Goal: Connect with others: Connect with others

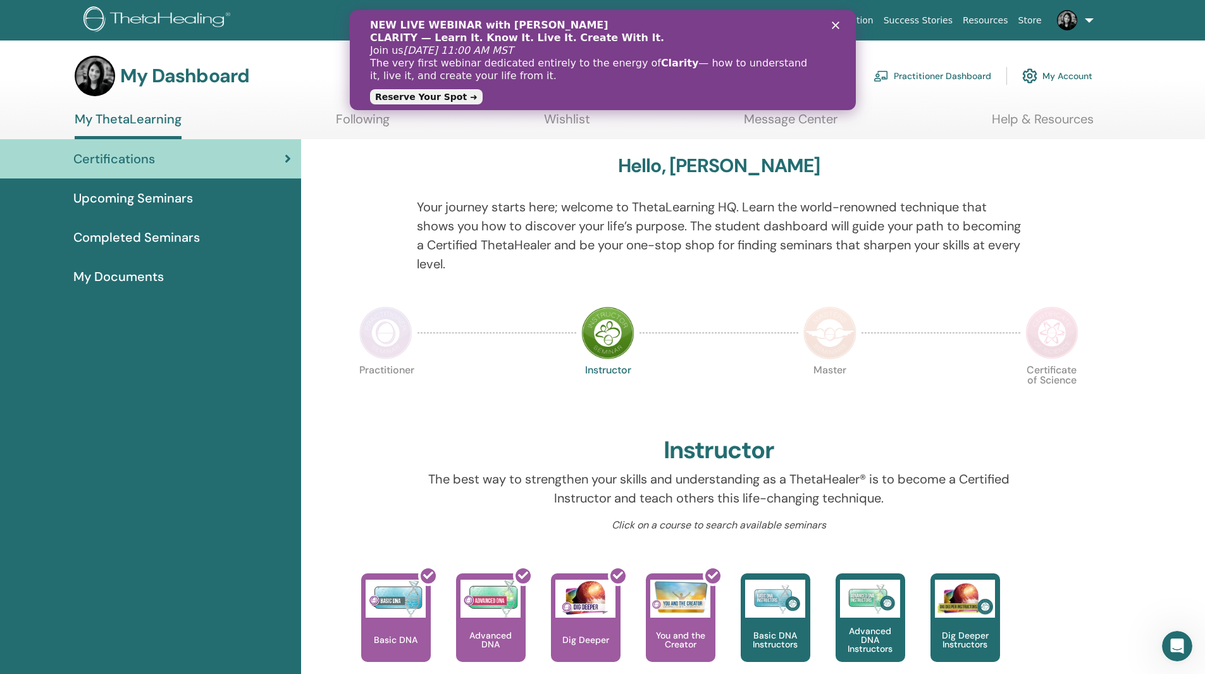
click at [375, 125] on link "Following" at bounding box center [363, 123] width 54 height 25
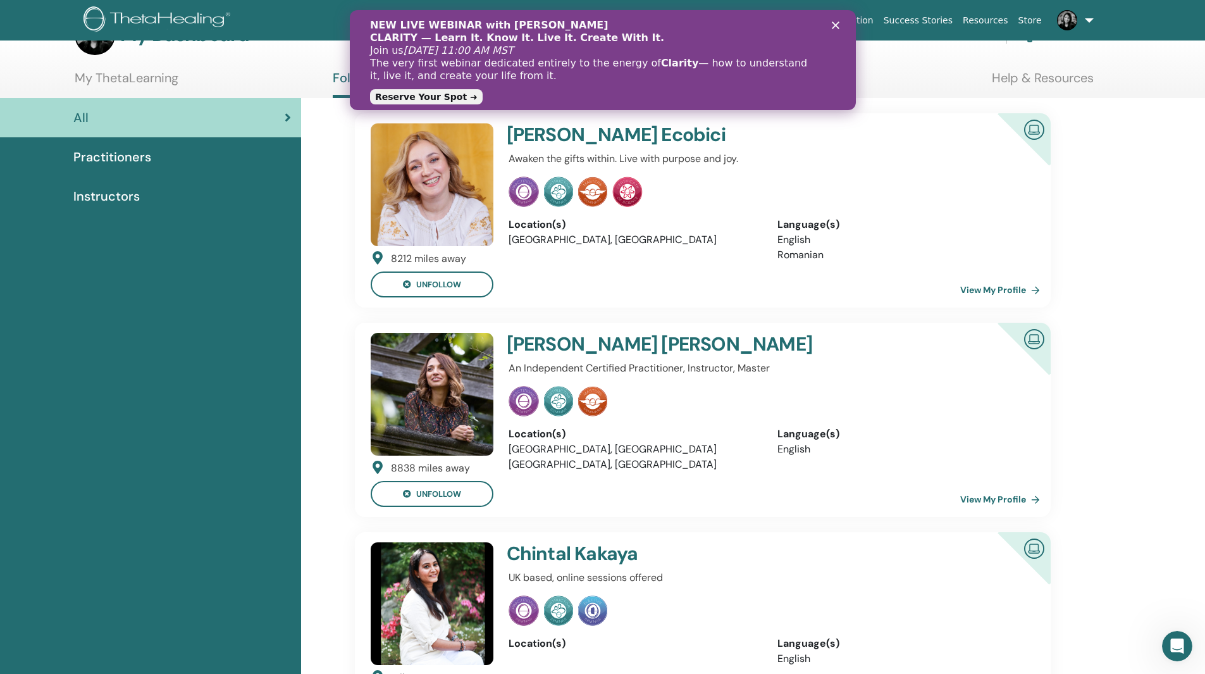
scroll to position [63, 0]
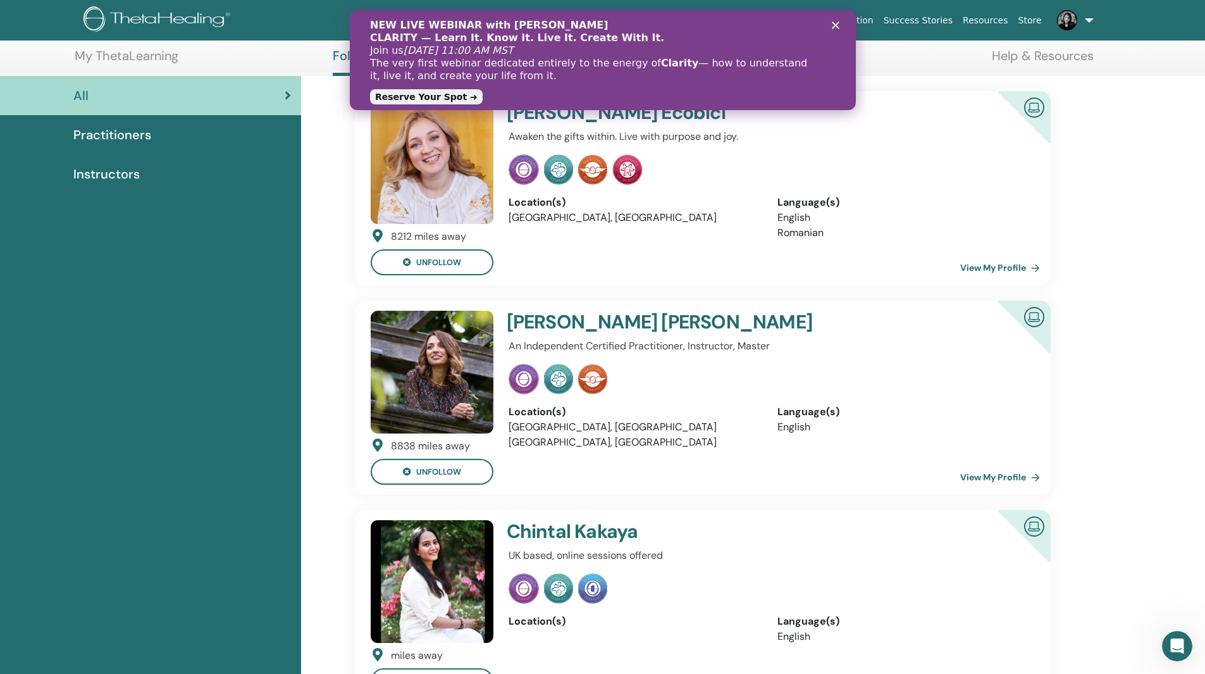
click at [697, 387] on div at bounding box center [768, 379] width 519 height 30
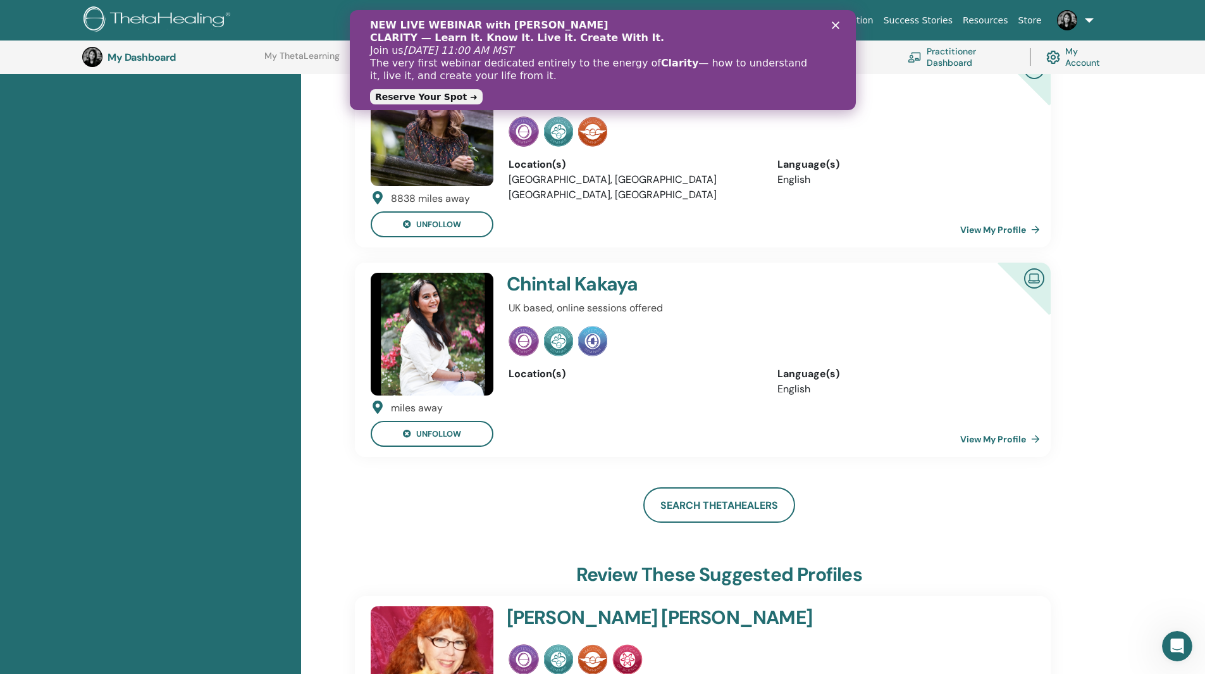
scroll to position [223, 0]
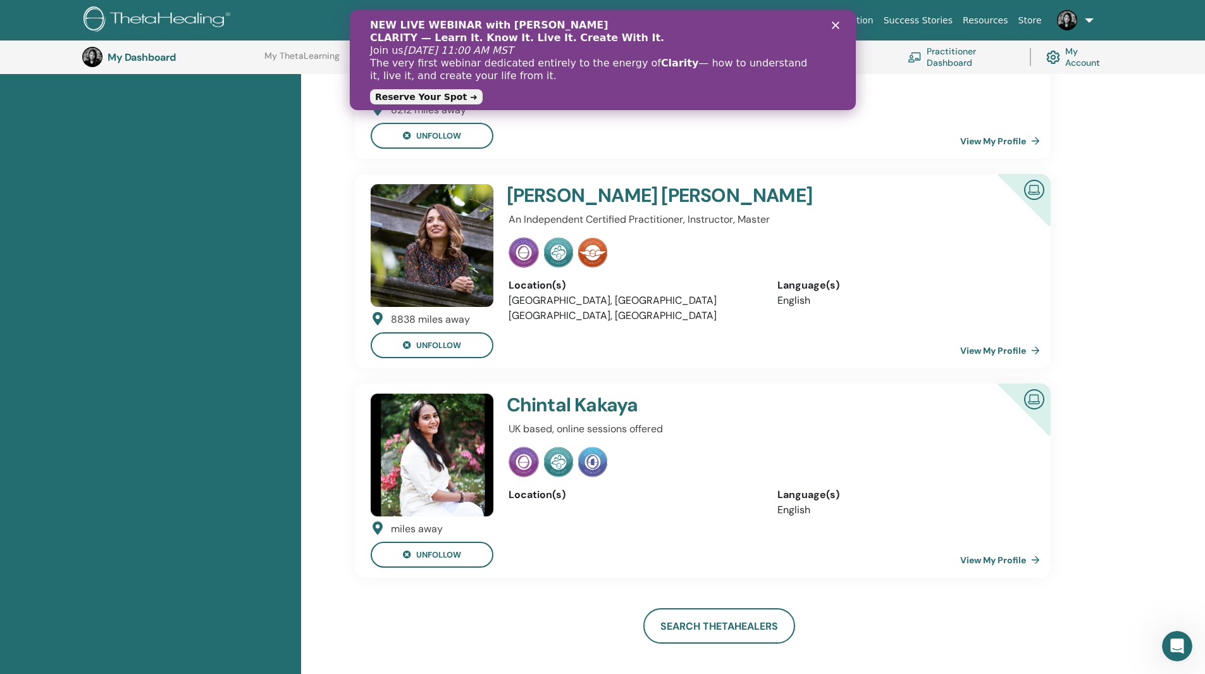
click at [468, 211] on img at bounding box center [432, 245] width 123 height 123
click at [525, 192] on h4 "Cristina Patel" at bounding box center [723, 195] width 433 height 23
click at [993, 354] on link "View My Profile" at bounding box center [1002, 350] width 85 height 25
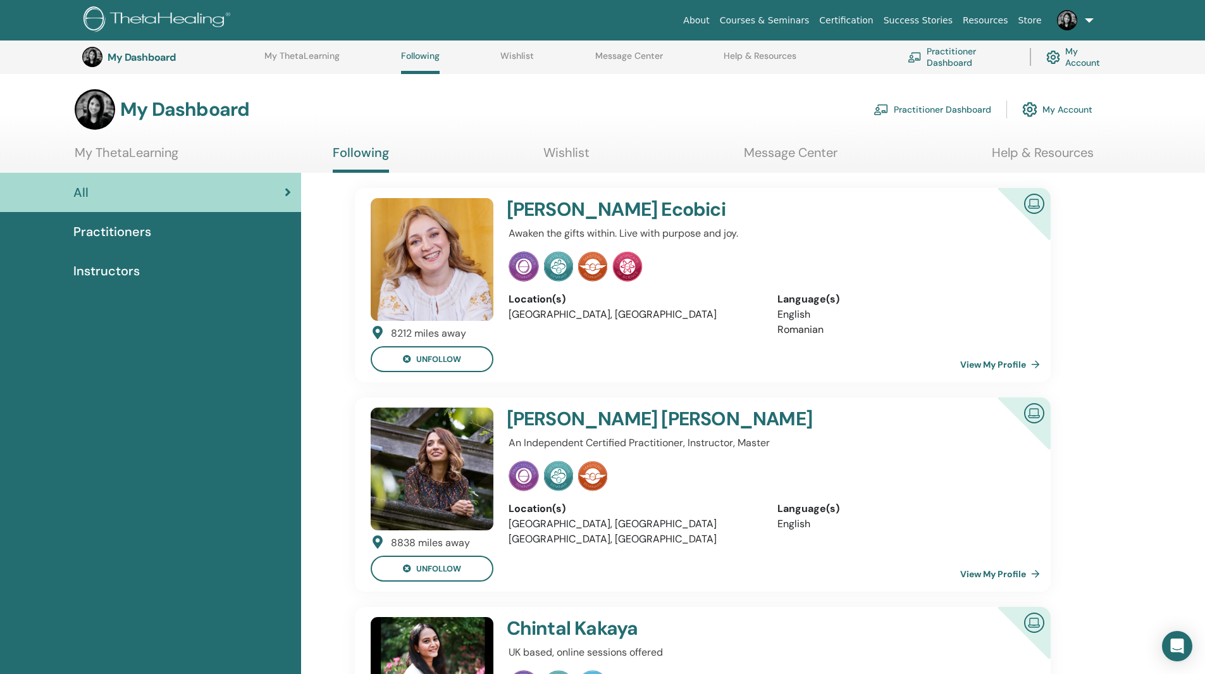
scroll to position [223, 0]
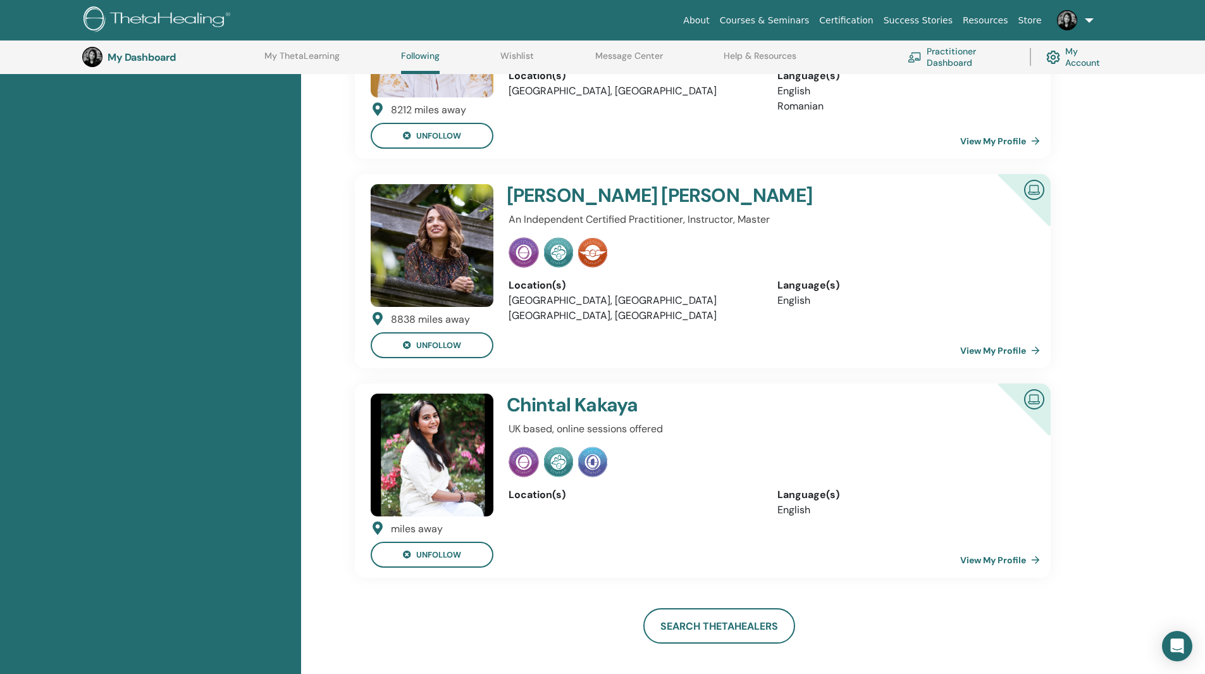
click at [983, 557] on link "View My Profile" at bounding box center [1002, 559] width 85 height 25
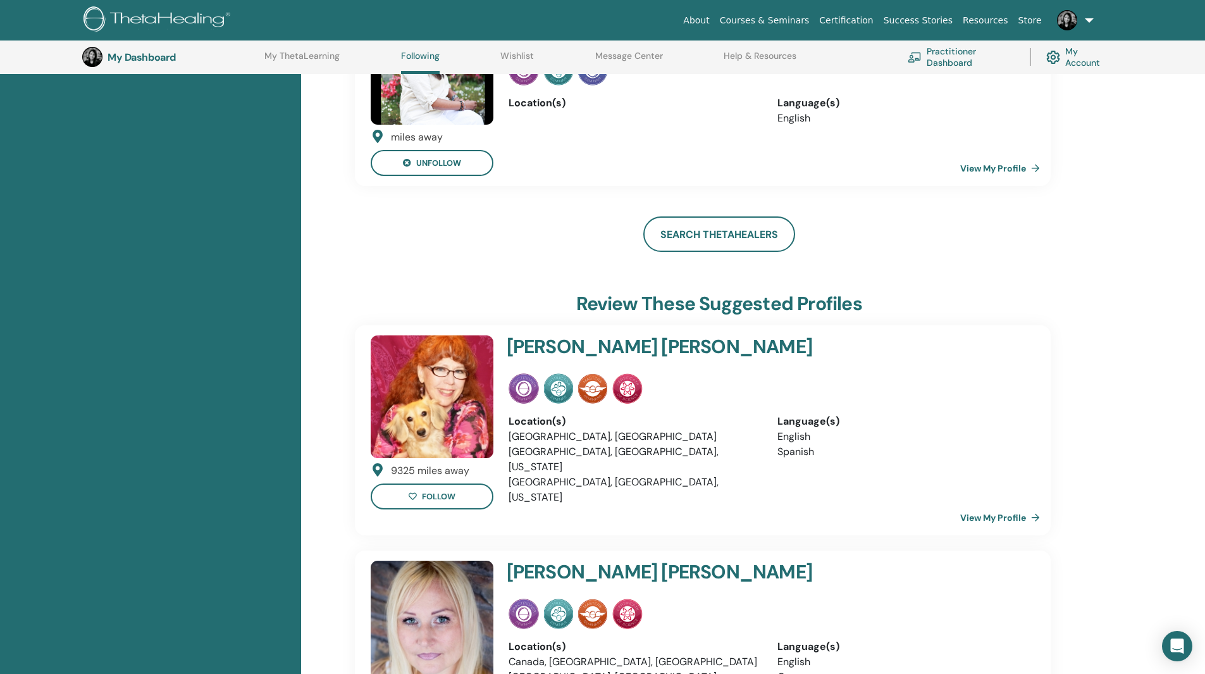
scroll to position [603, 0]
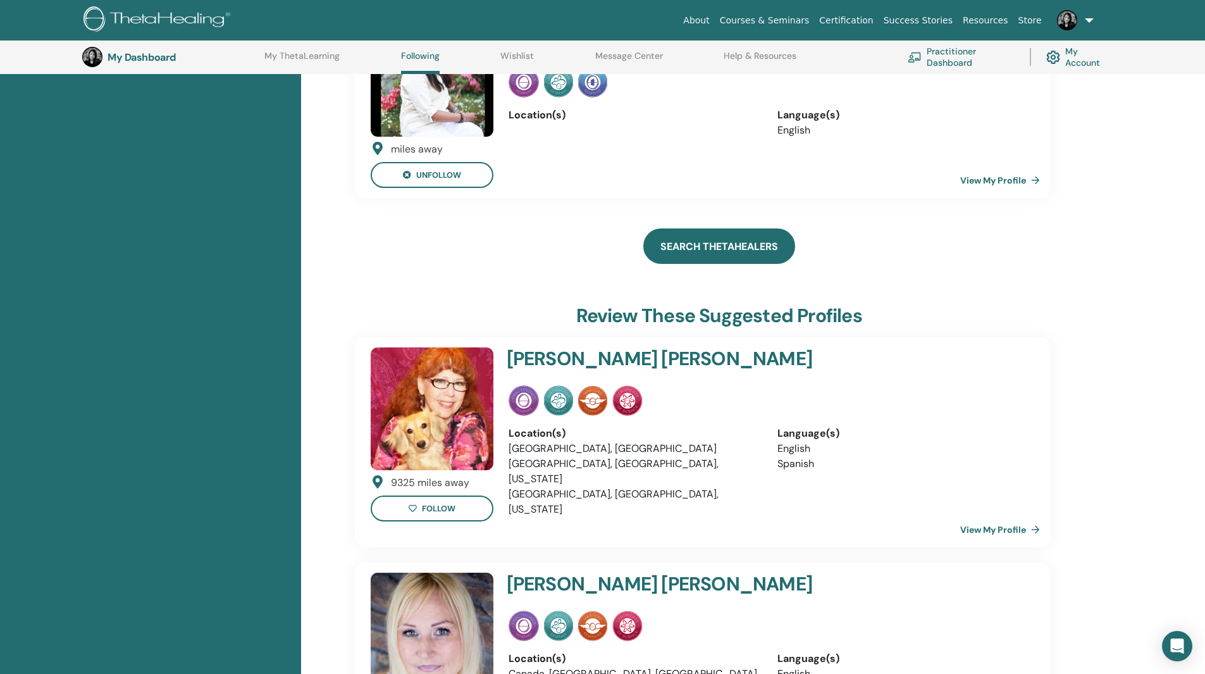
click at [698, 245] on link "Search ThetaHealers" at bounding box center [719, 245] width 152 height 35
